Goal: Find specific page/section: Find specific page/section

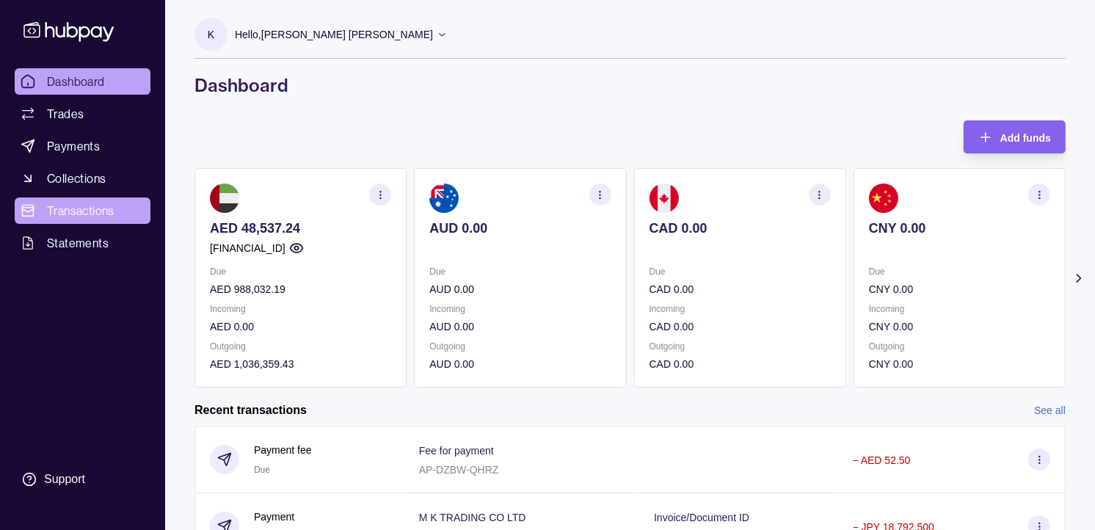
click at [84, 206] on span "Transactions" at bounding box center [80, 211] width 67 height 18
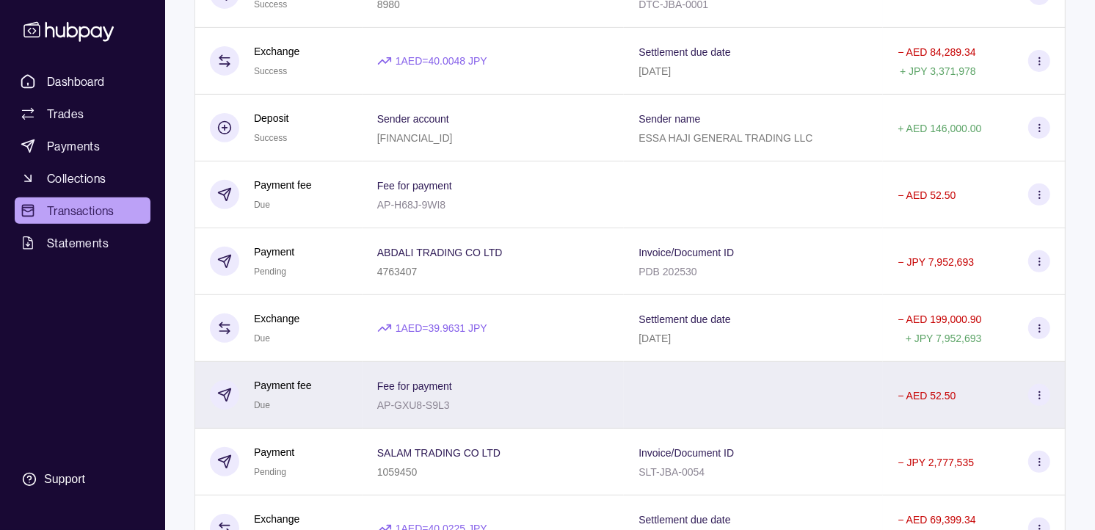
scroll to position [163, 0]
